Goal: Navigation & Orientation: Find specific page/section

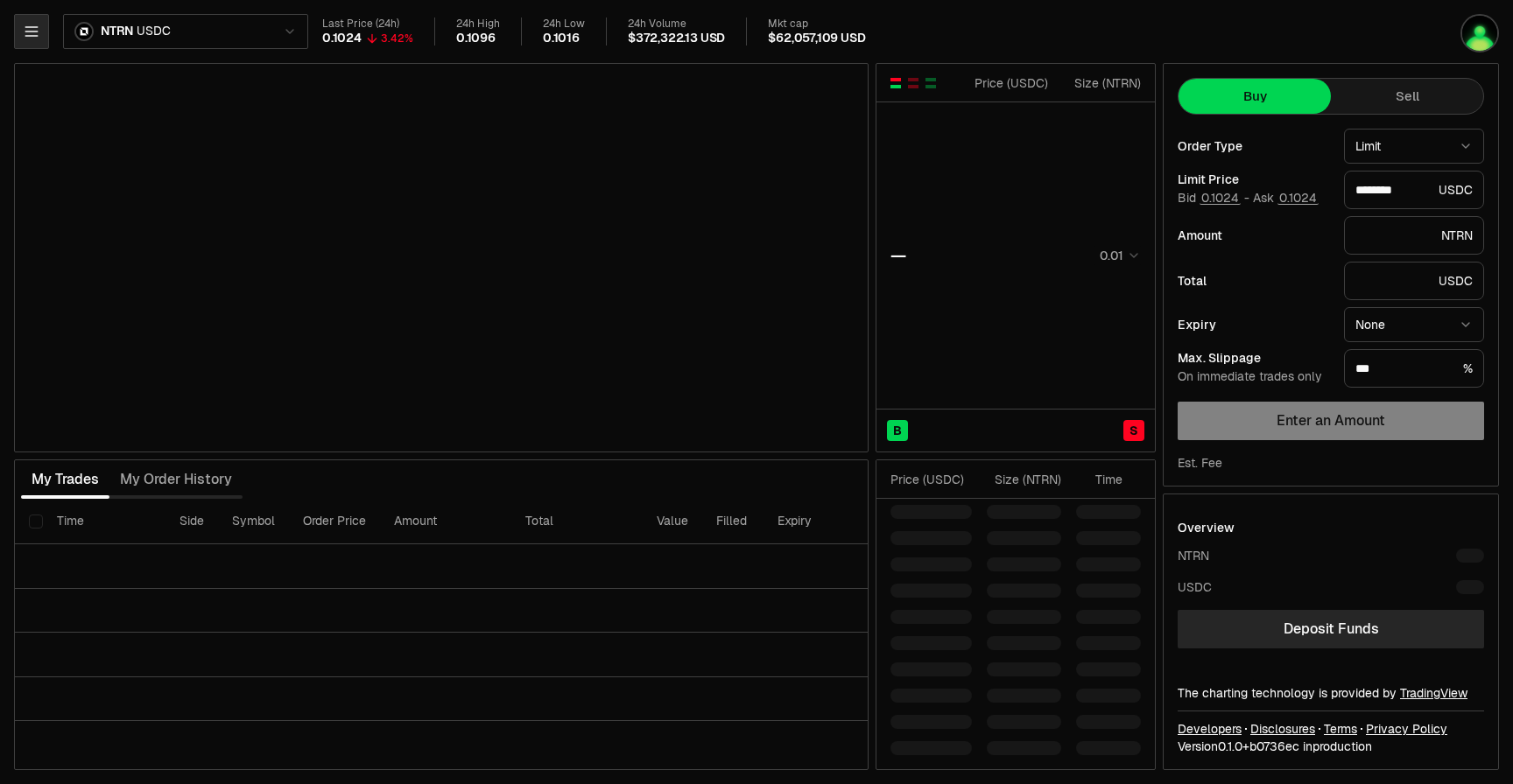
click at [33, 25] on icon "button" at bounding box center [31, 31] width 17 height 17
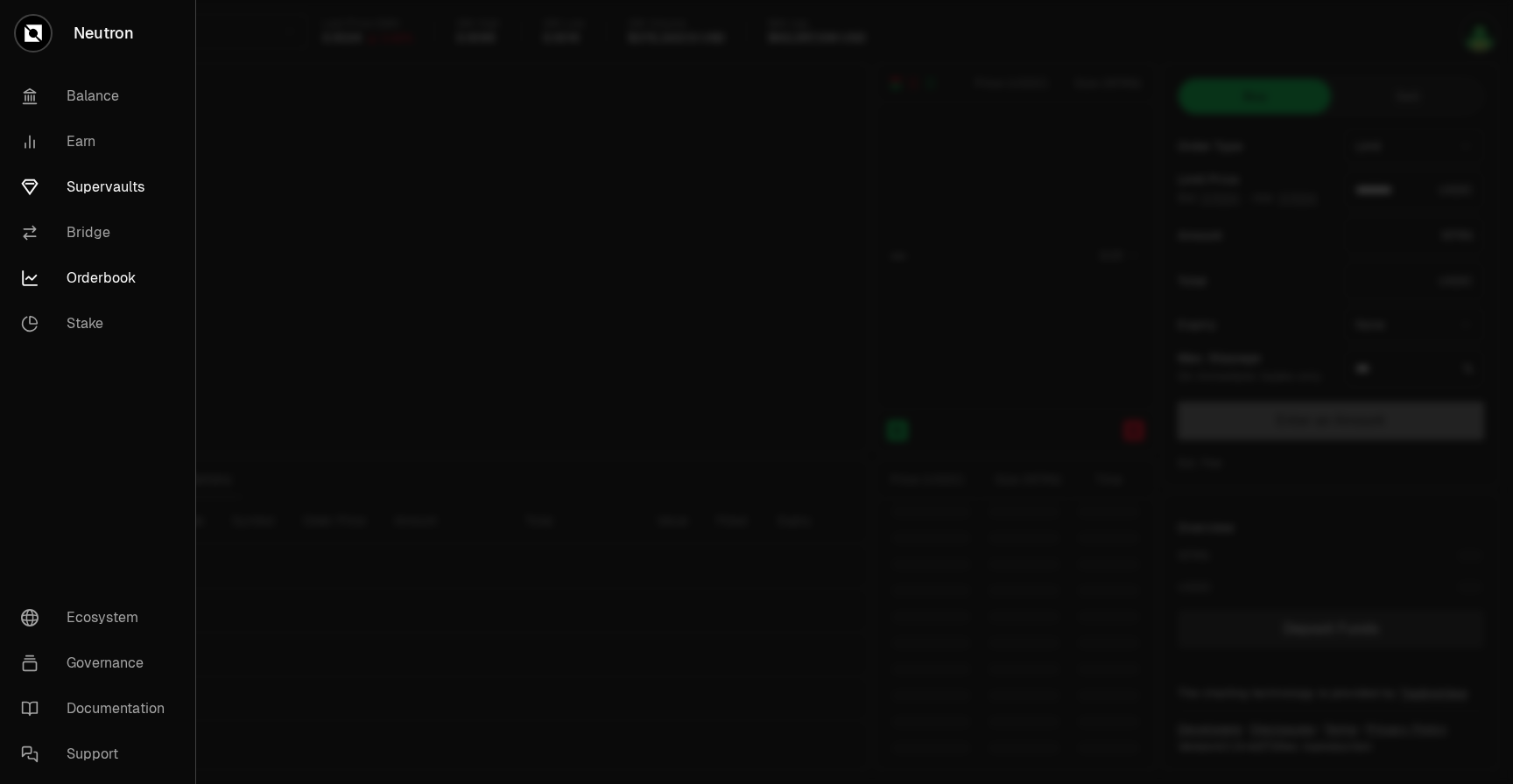
click at [67, 185] on link "Supervaults" at bounding box center [97, 187] width 181 height 45
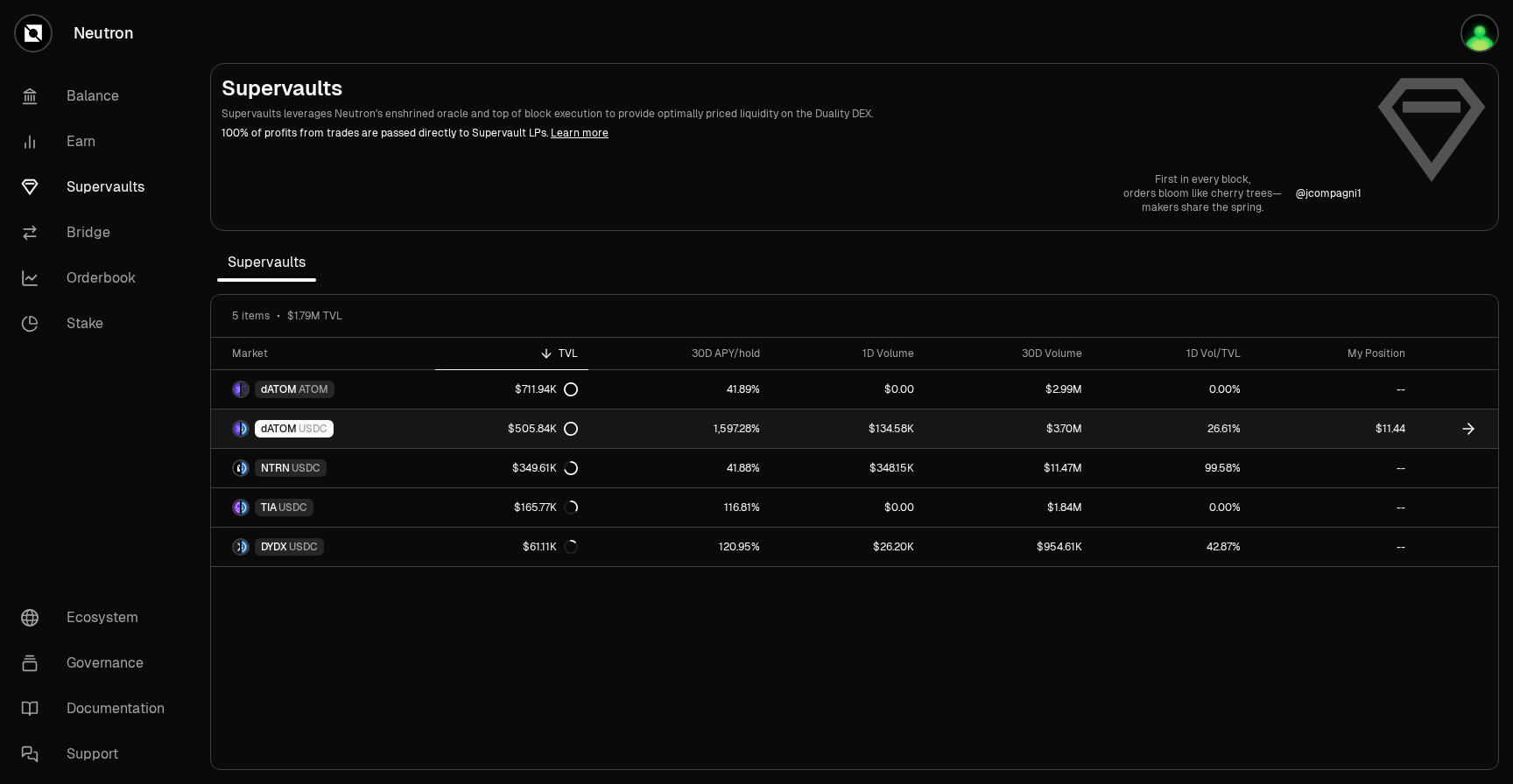
click at [538, 426] on div "$505.84K" at bounding box center [543, 429] width 70 height 14
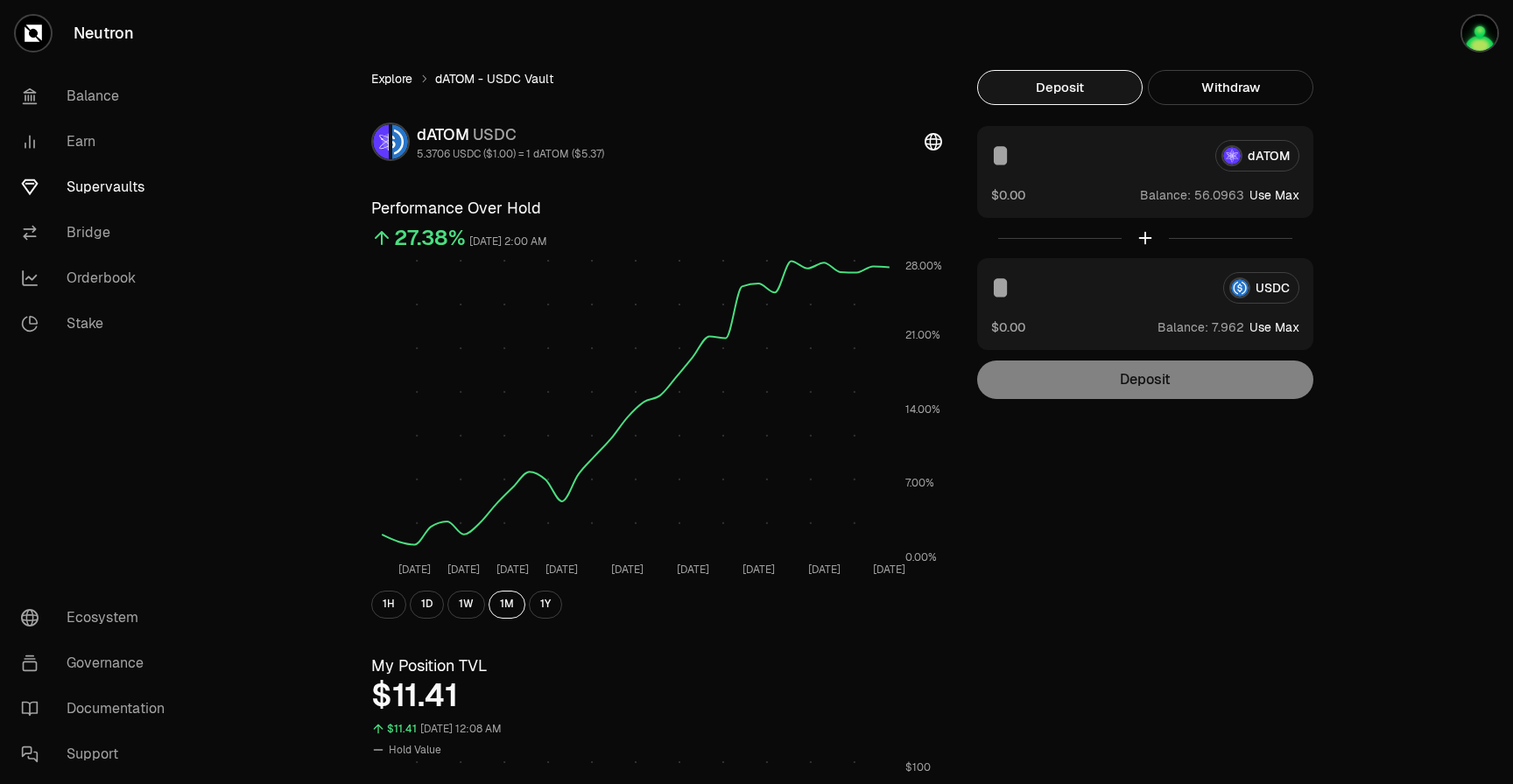
click at [378, 72] on link "Explore" at bounding box center [391, 79] width 41 height 17
